Goal: Check status: Check status

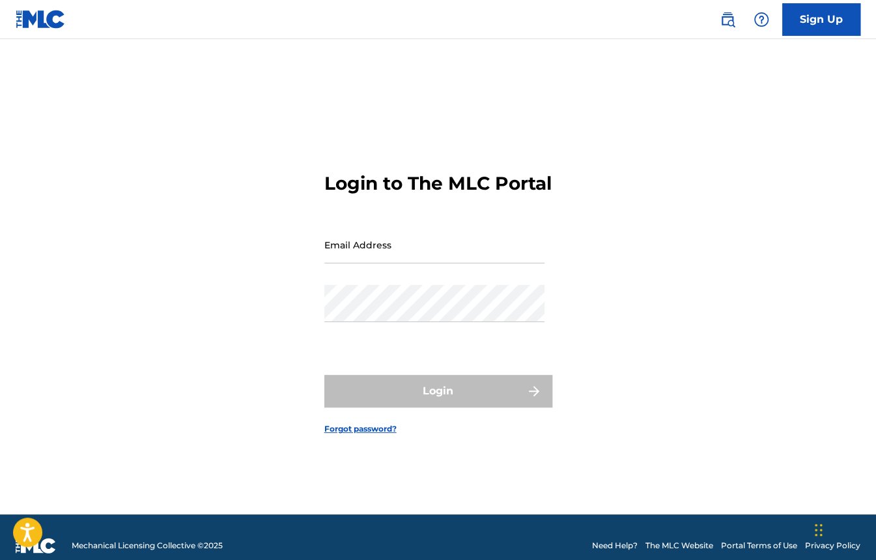
click at [459, 257] on input "Email Address" at bounding box center [434, 244] width 220 height 37
type input "[EMAIL_ADDRESS][DOMAIN_NAME]"
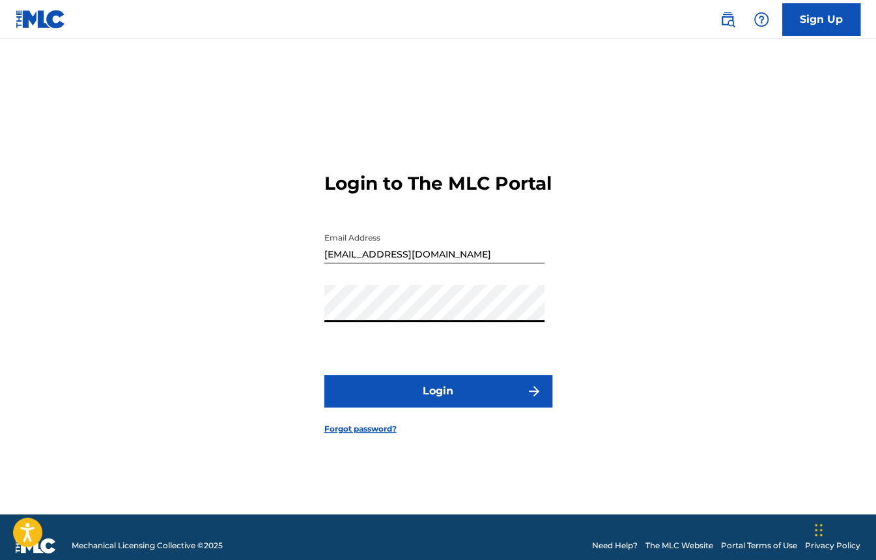
click at [444, 402] on button "Login" at bounding box center [438, 391] width 228 height 33
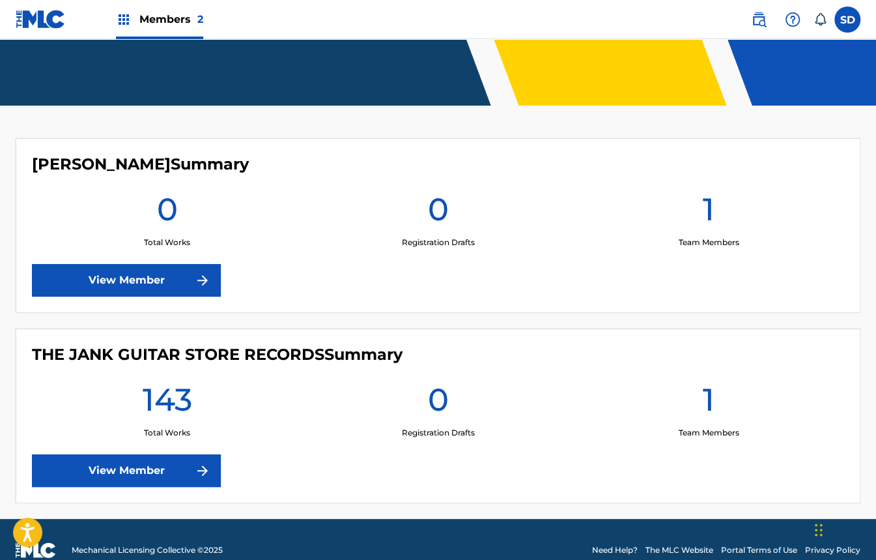
click at [169, 468] on link "View Member" at bounding box center [126, 470] width 189 height 33
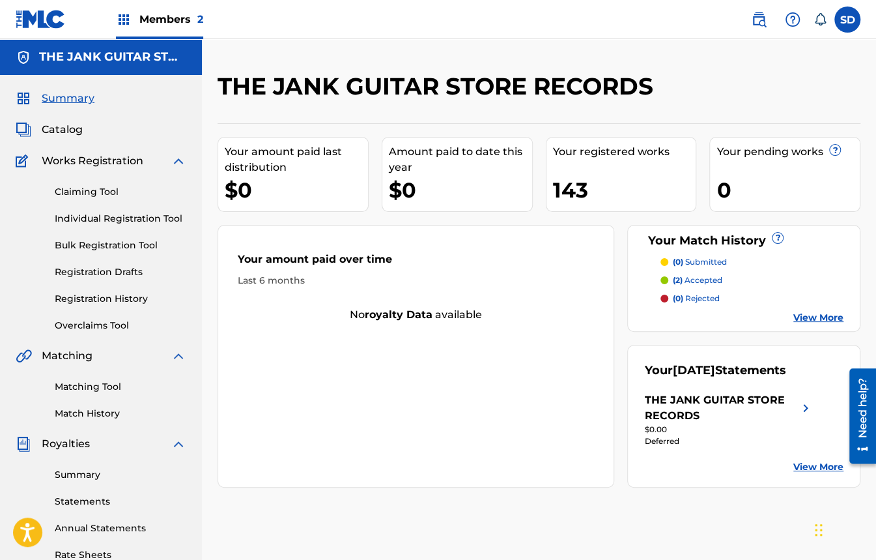
click at [94, 469] on link "Summary" at bounding box center [121, 475] width 132 height 14
